Goal: Task Accomplishment & Management: Manage account settings

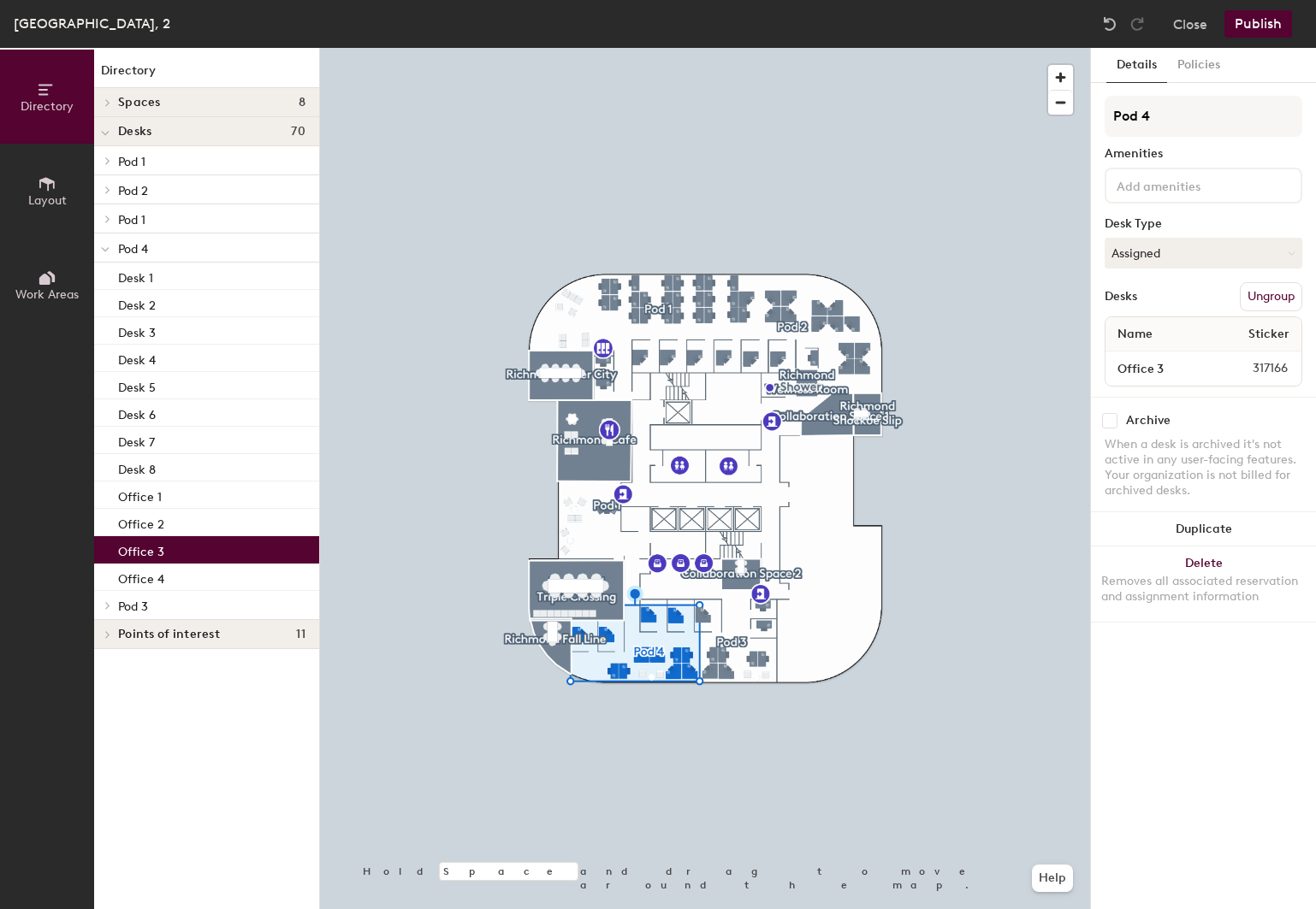
click at [1158, 256] on button "Assigned" at bounding box center [1203, 253] width 197 height 31
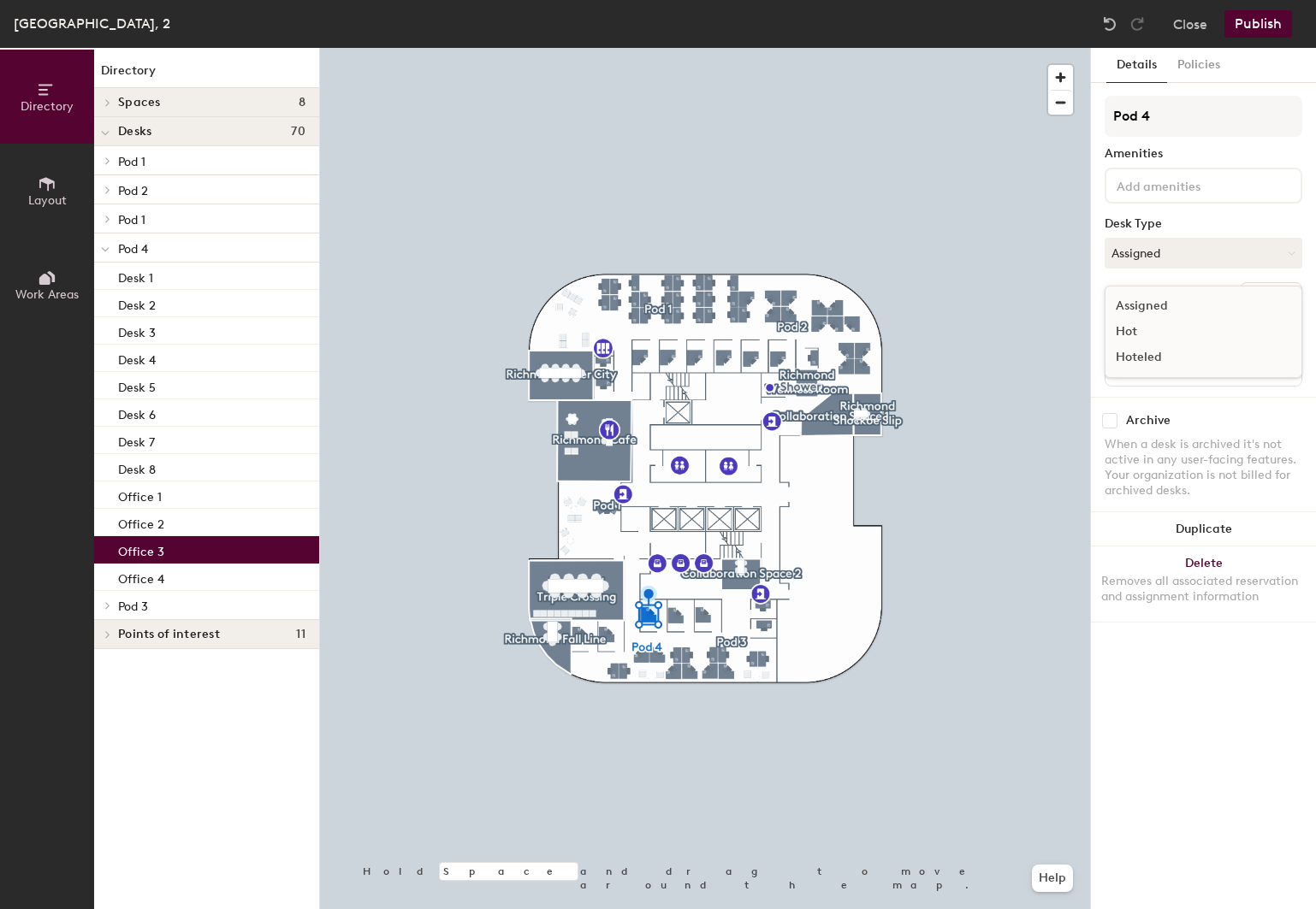
click at [1155, 355] on div "Hoteled" at bounding box center [1191, 358] width 171 height 26
click at [1271, 25] on button "Publish" at bounding box center [1258, 23] width 68 height 27
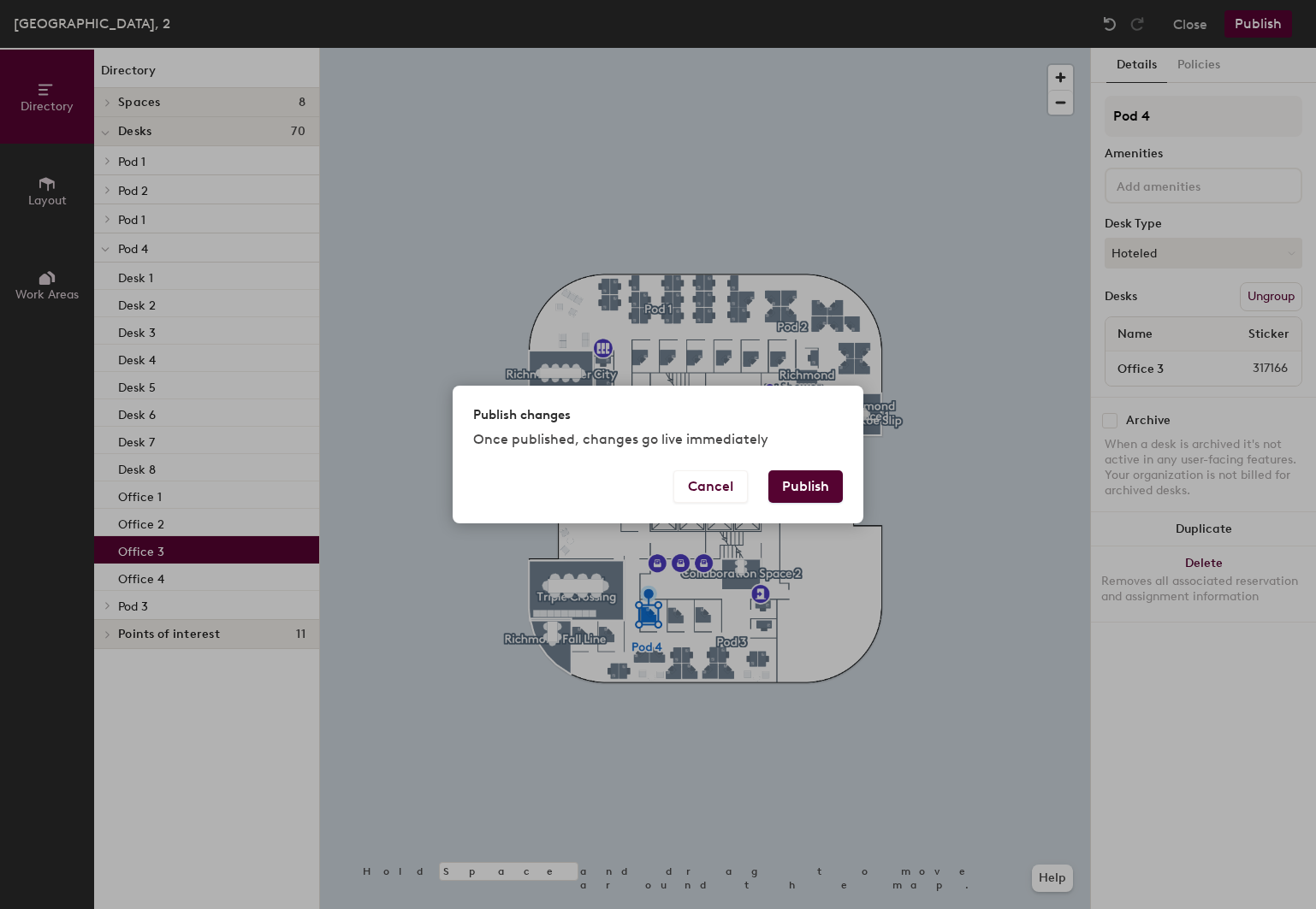
click at [808, 485] on button "Publish" at bounding box center [806, 486] width 75 height 33
